Goal: Task Accomplishment & Management: Manage account settings

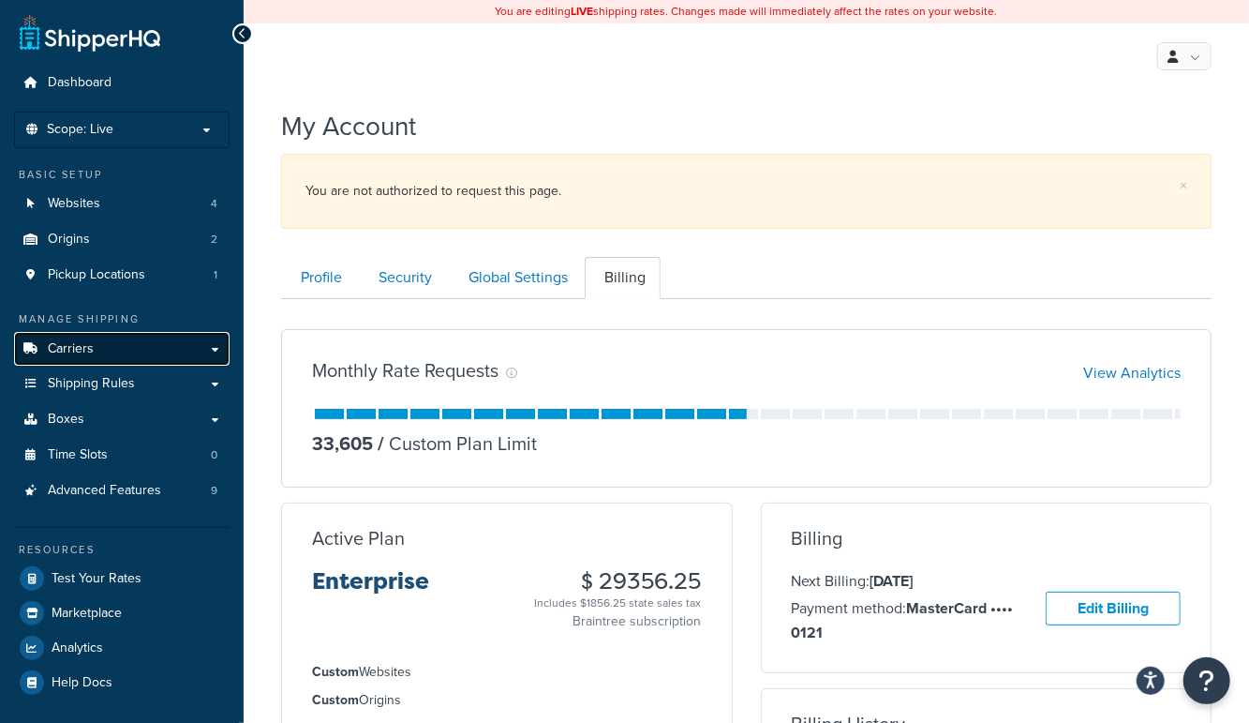
click at [87, 350] on span "Carriers" at bounding box center [71, 349] width 46 height 16
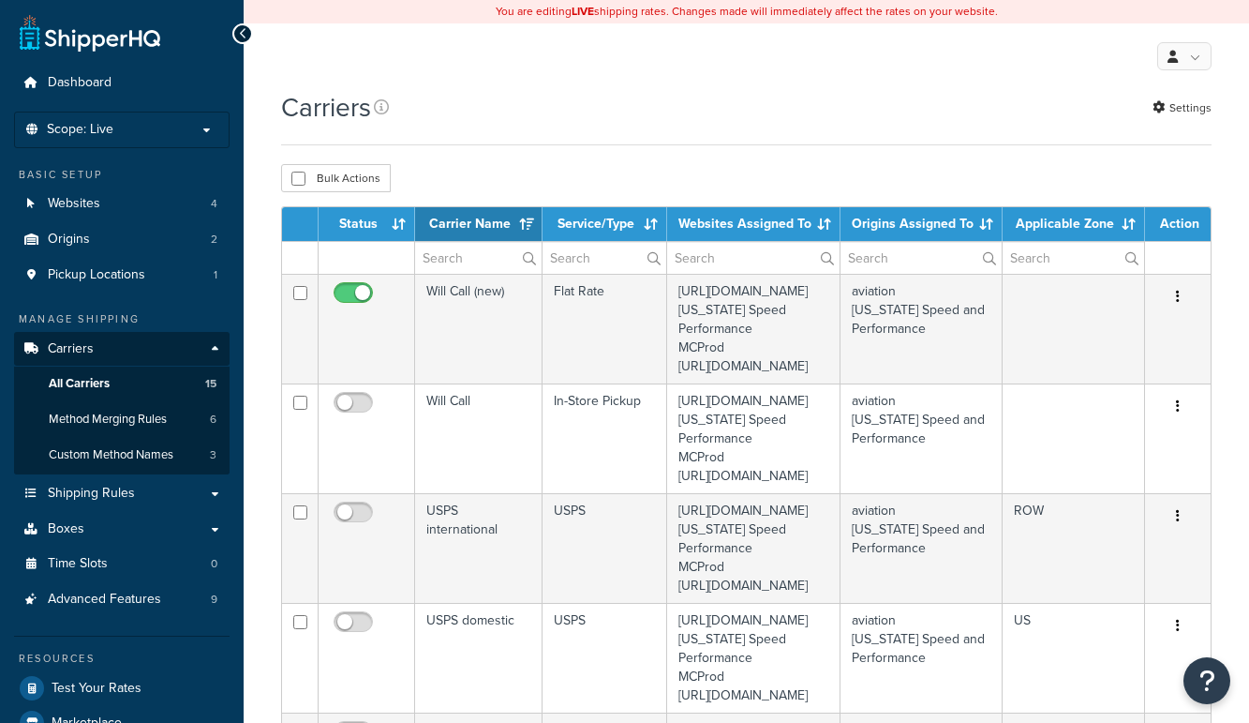
select select "15"
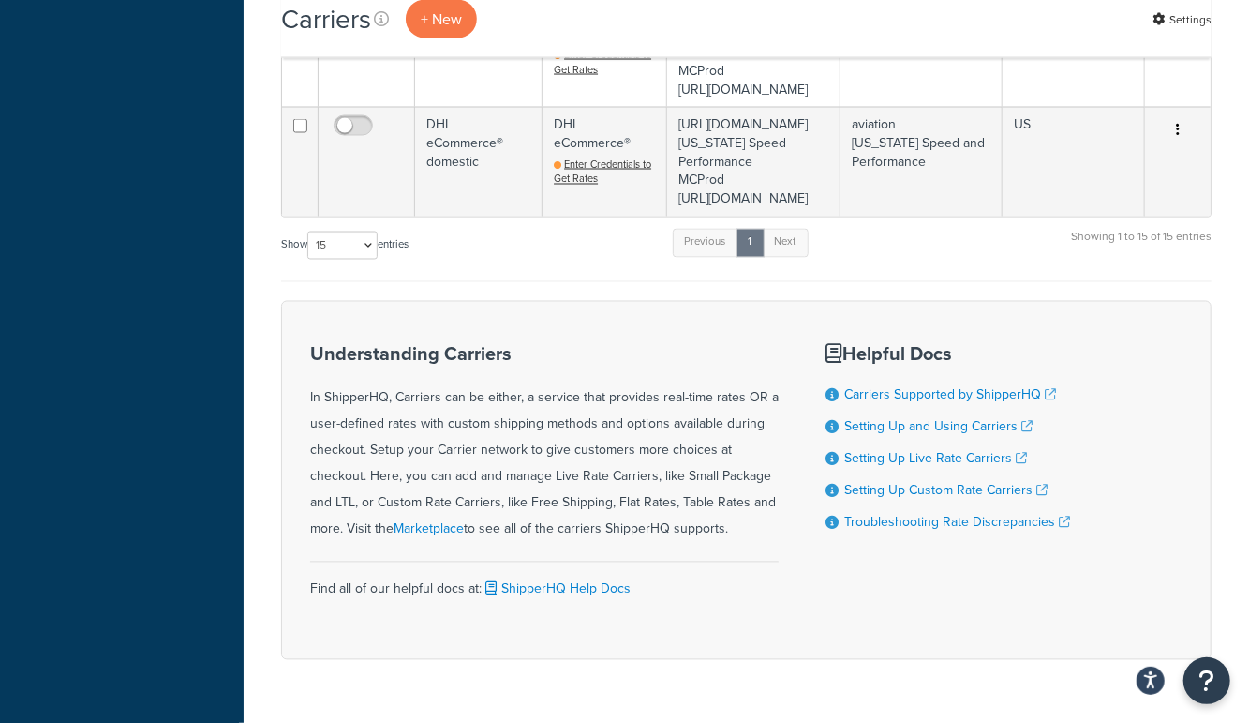
scroll to position [1702, 0]
checkbox input "true"
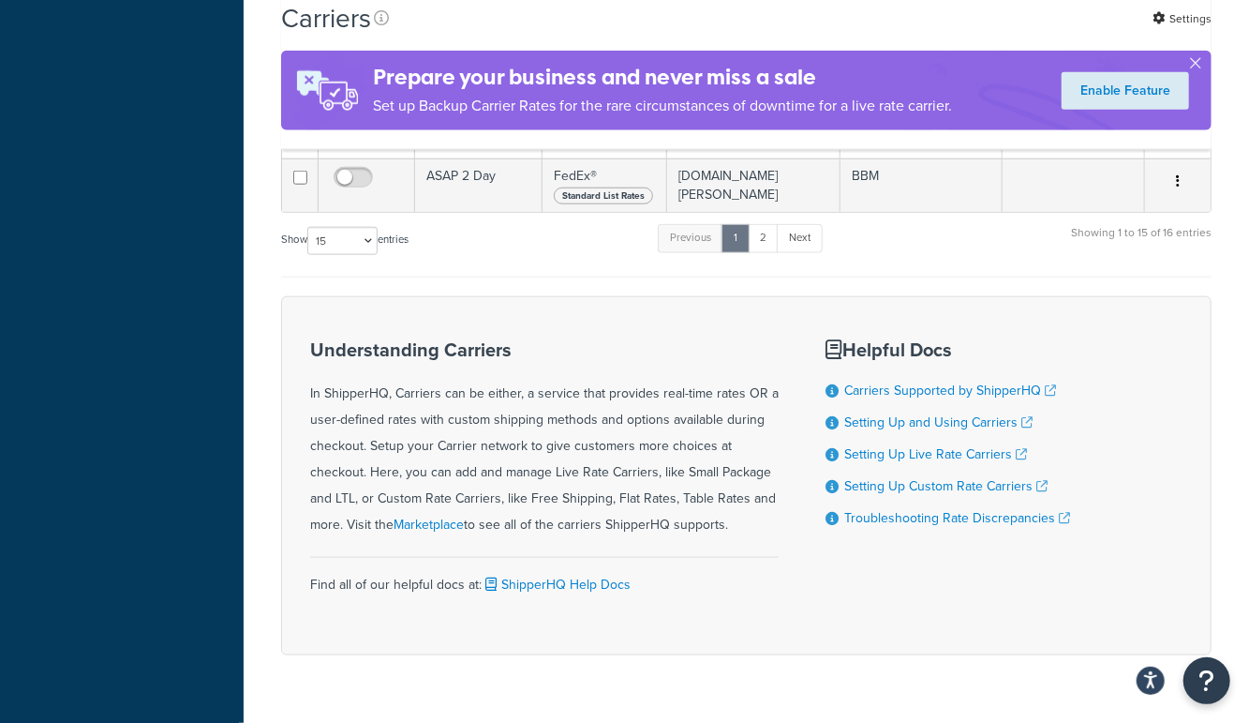
scroll to position [769, 0]
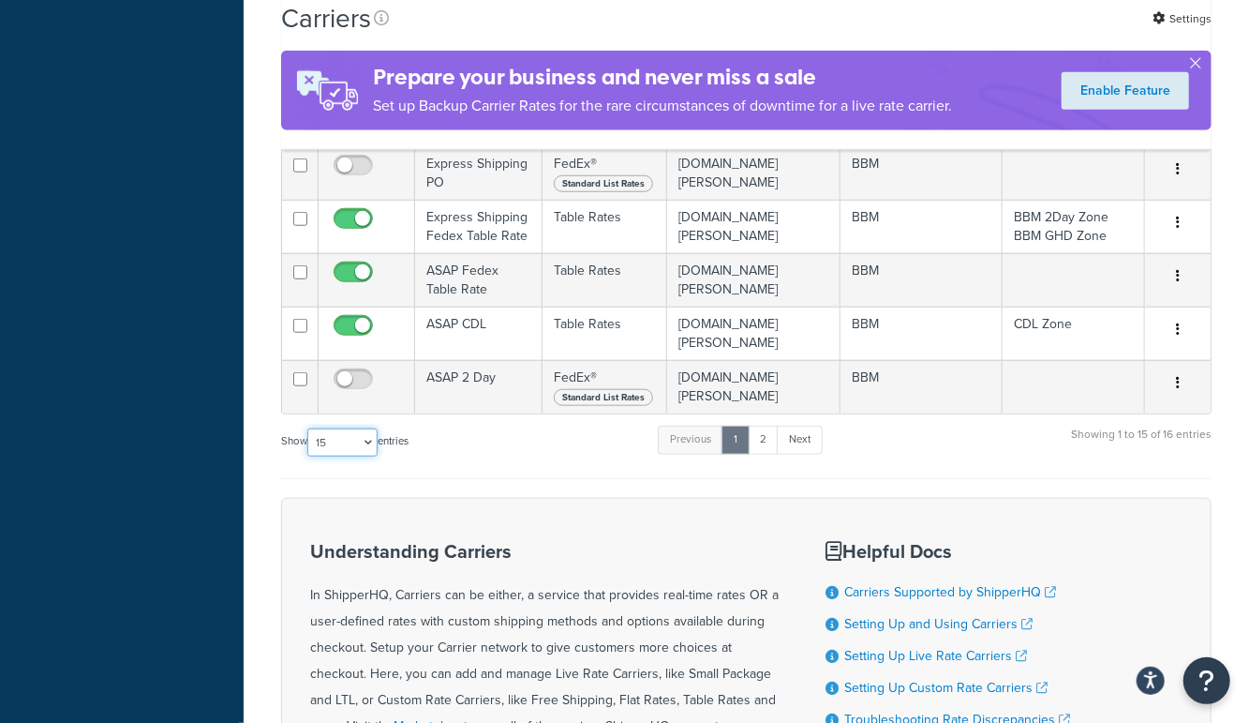
click at [364, 428] on select "10 15 25 50 100" at bounding box center [342, 442] width 70 height 28
select select "100"
click at [309, 440] on select "10 15 25 50 100" at bounding box center [342, 442] width 70 height 28
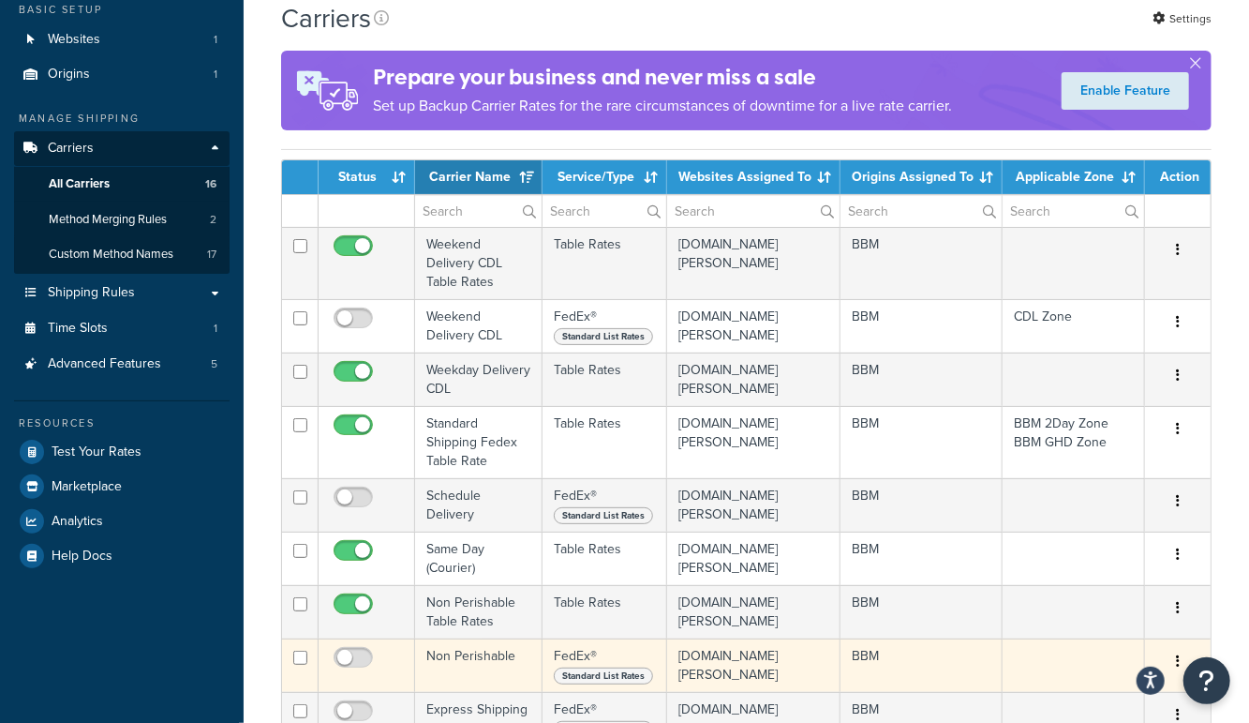
scroll to position [0, 0]
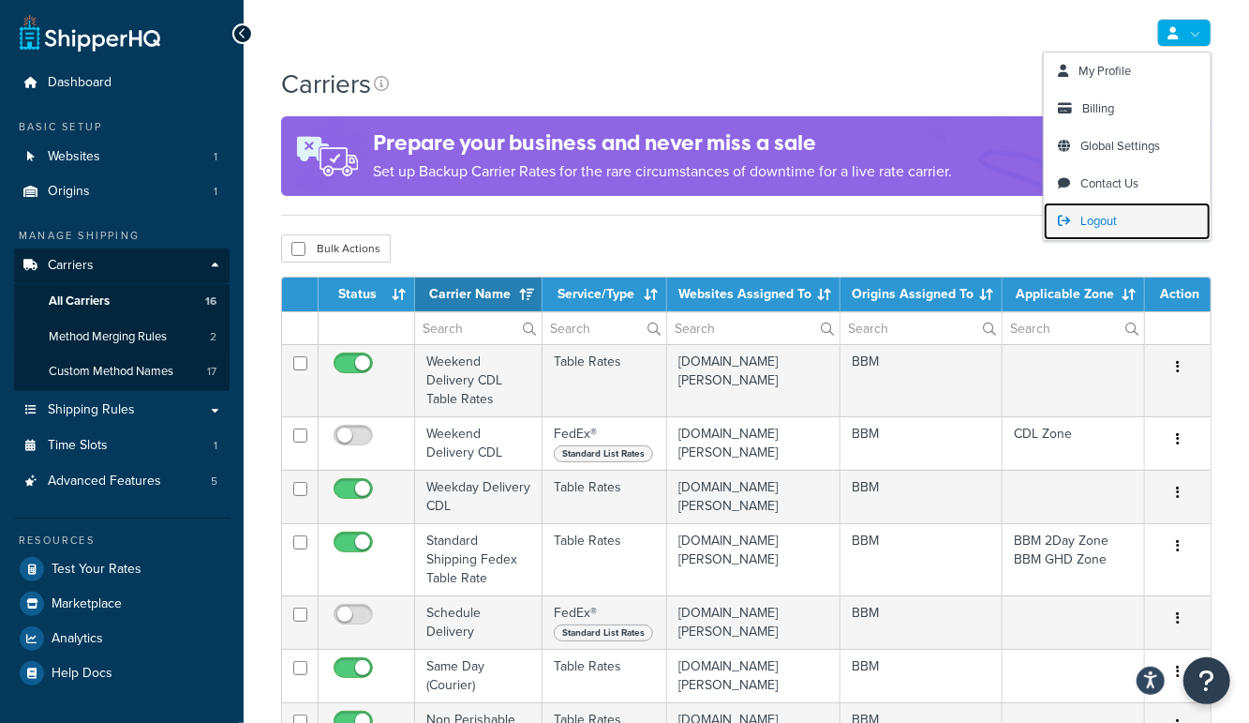
click at [1095, 224] on span "Logout" at bounding box center [1099, 221] width 37 height 18
